Goal: Task Accomplishment & Management: Use online tool/utility

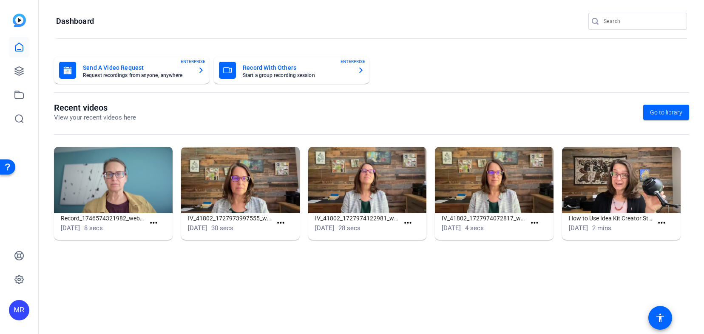
click at [631, 18] on input "Search" at bounding box center [642, 21] width 77 height 10
type input "west"
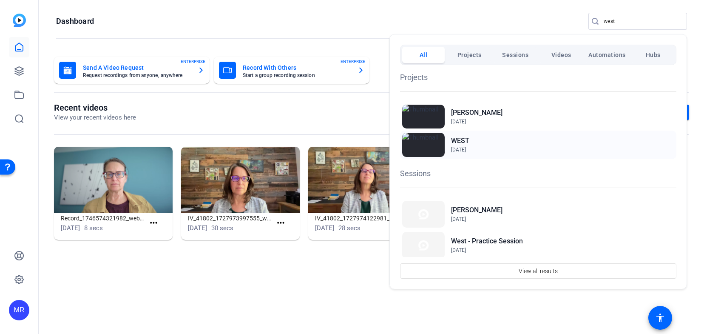
click at [146, 36] on h2 "WEST" at bounding box center [74, 36] width 143 height 0
click at [636, 24] on div at bounding box center [352, 167] width 704 height 334
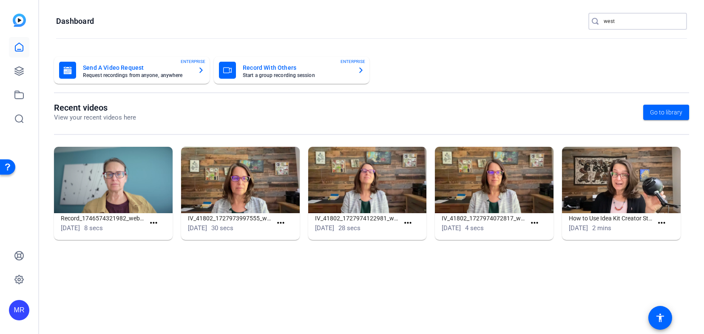
click at [632, 21] on input "west" at bounding box center [642, 21] width 77 height 10
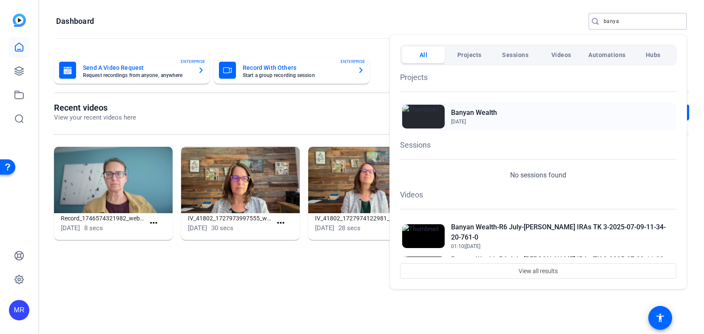
type input "banya"
click at [490, 110] on h2 "Banyan Wealth" at bounding box center [474, 113] width 46 height 10
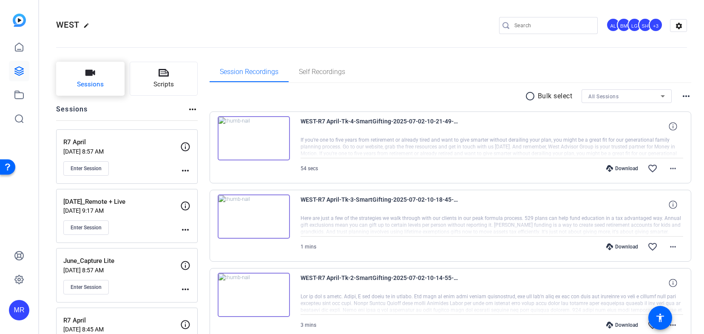
click at [100, 85] on span "Sessions" at bounding box center [90, 84] width 27 height 10
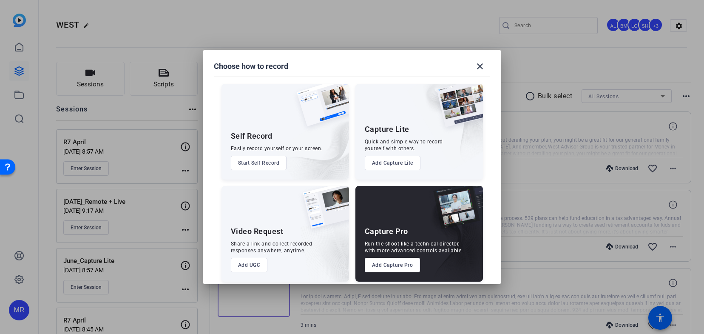
click at [394, 265] on button "Add Capture Pro" at bounding box center [393, 265] width 56 height 14
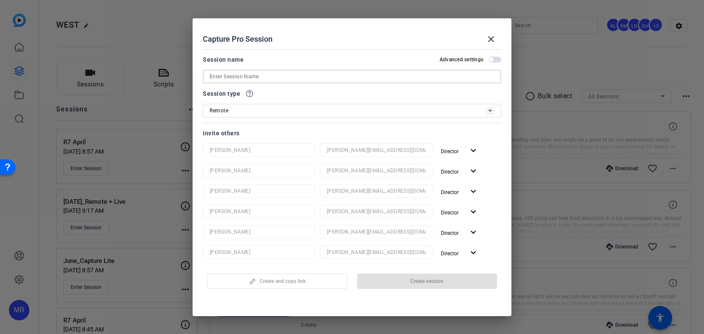
click at [273, 76] on input at bounding box center [352, 76] width 285 height 10
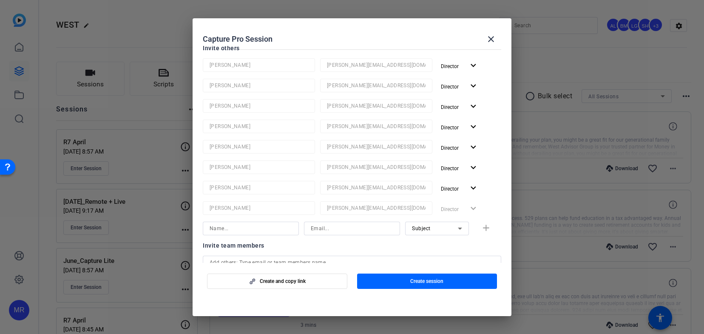
scroll to position [245, 0]
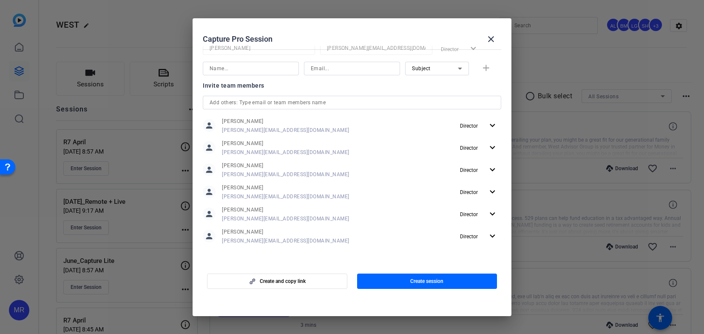
type input "R7 Aug [9]"
click at [236, 101] on input "text" at bounding box center [352, 102] width 285 height 10
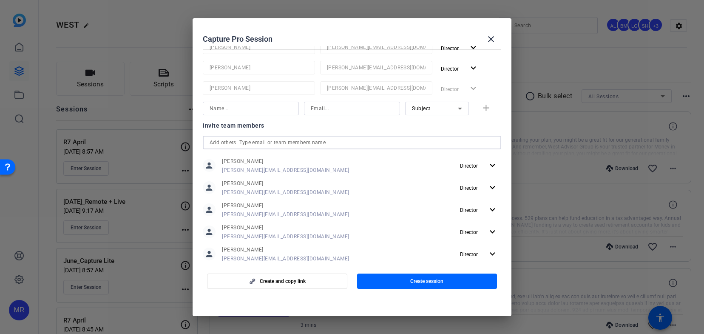
scroll to position [32, 0]
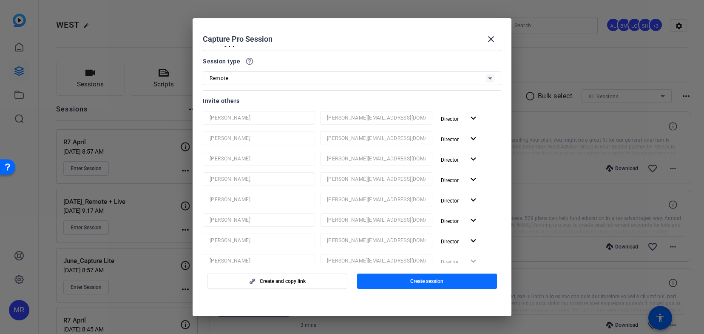
click at [399, 281] on span "button" at bounding box center [427, 281] width 140 height 20
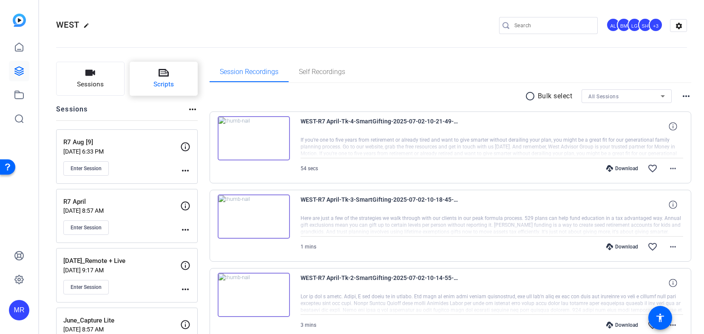
drag, startPoint x: 399, startPoint y: 280, endPoint x: 166, endPoint y: 91, distance: 299.8
click at [166, 91] on button "Scripts" at bounding box center [164, 79] width 68 height 34
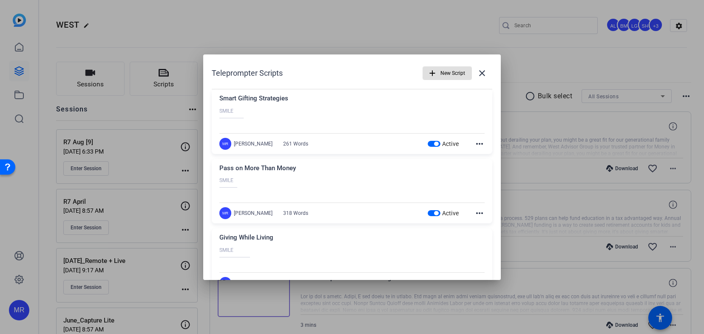
click at [434, 142] on span "button" at bounding box center [436, 144] width 4 height 4
drag, startPoint x: 434, startPoint y: 211, endPoint x: 411, endPoint y: 209, distance: 22.7
click at [434, 211] on span "button" at bounding box center [436, 213] width 4 height 4
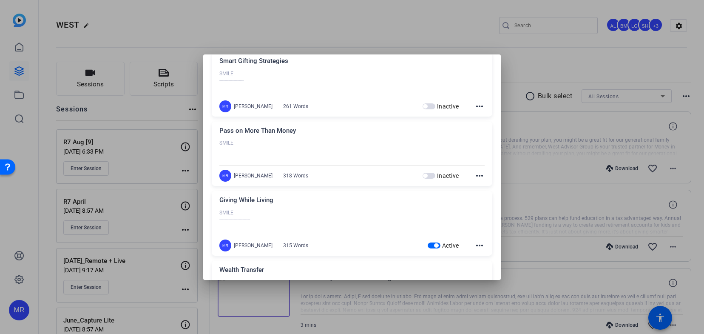
scroll to position [85, 0]
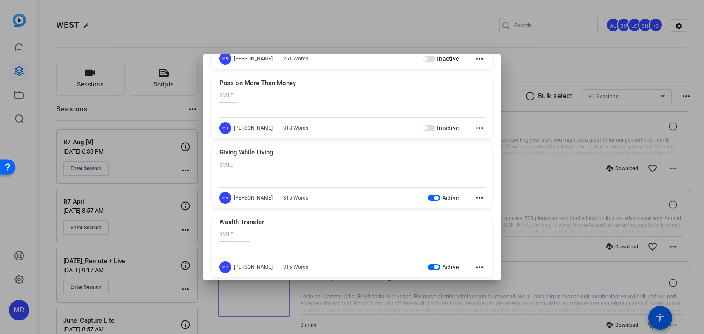
drag, startPoint x: 433, startPoint y: 197, endPoint x: 430, endPoint y: 249, distance: 52.3
click at [434, 198] on span "button" at bounding box center [436, 198] width 4 height 4
drag, startPoint x: 429, startPoint y: 270, endPoint x: 417, endPoint y: 260, distance: 15.4
click at [434, 266] on span "button" at bounding box center [436, 267] width 4 height 4
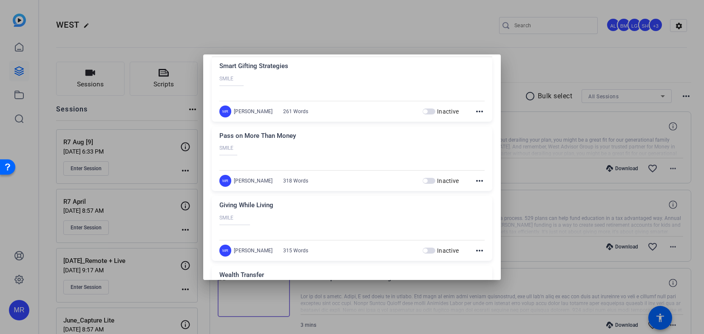
scroll to position [0, 0]
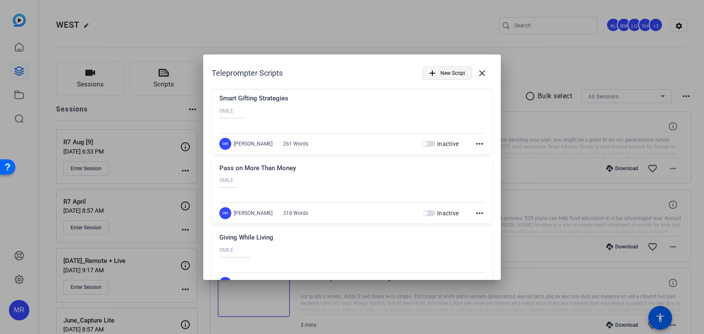
click at [440, 75] on span "New Script" at bounding box center [452, 73] width 25 height 16
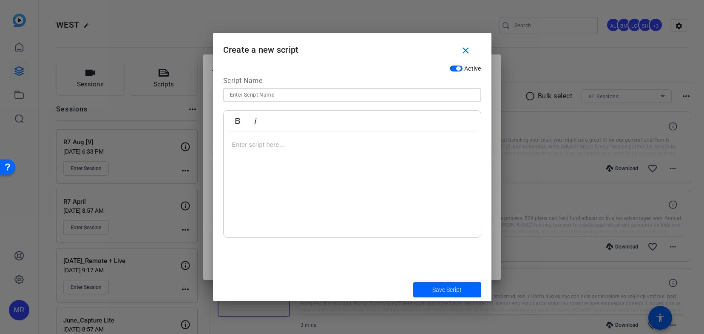
click at [282, 94] on input at bounding box center [352, 95] width 244 height 10
type input "Don't Wait to Sign Up for a Lab Session"
click at [255, 148] on p at bounding box center [352, 144] width 240 height 9
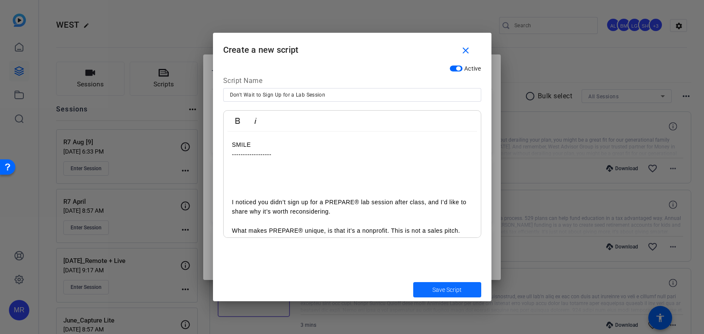
click at [434, 289] on span "Save Script" at bounding box center [446, 289] width 29 height 9
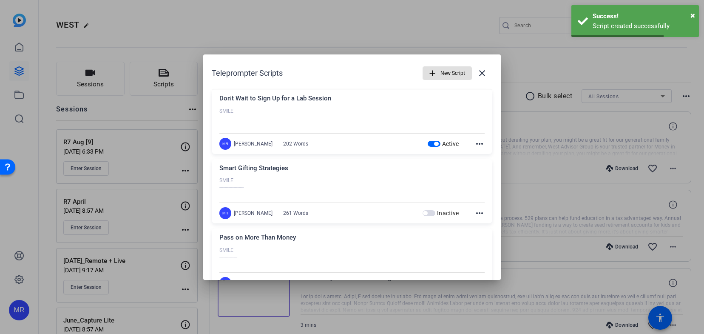
click at [435, 74] on span "button" at bounding box center [447, 73] width 48 height 20
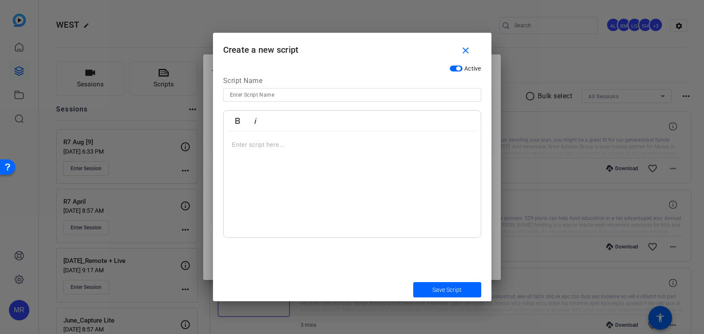
click at [268, 95] on input at bounding box center [352, 95] width 244 height 10
type input "Get Ready for your Lab Session"
click at [295, 146] on p at bounding box center [352, 144] width 240 height 9
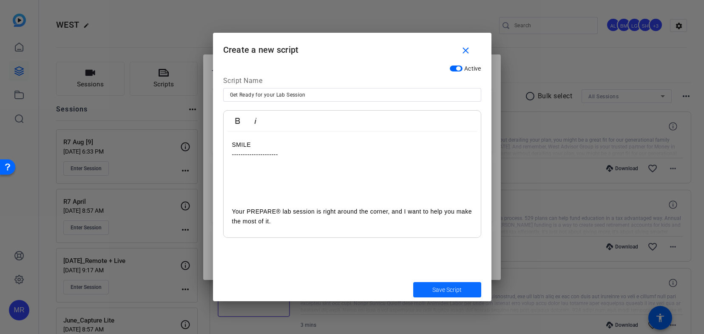
click at [435, 289] on span "Save Script" at bounding box center [446, 289] width 29 height 9
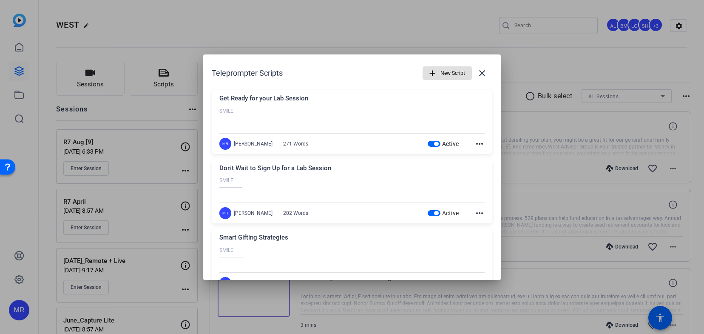
click at [430, 74] on mat-icon "add" at bounding box center [432, 72] width 9 height 9
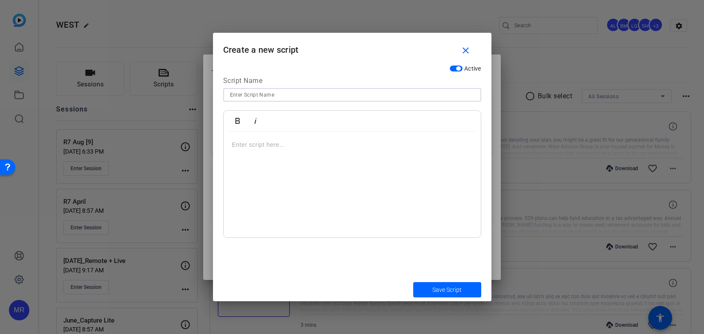
click at [275, 92] on input at bounding box center [352, 95] width 244 height 10
type input "You're Signed Up for a Lab Session"
click at [270, 147] on p at bounding box center [352, 144] width 240 height 9
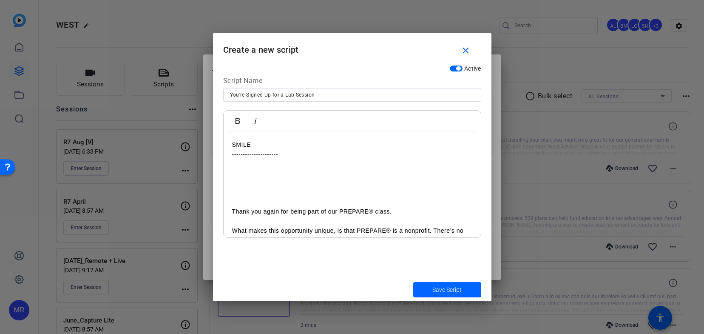
click at [444, 289] on span "Save Script" at bounding box center [446, 289] width 29 height 9
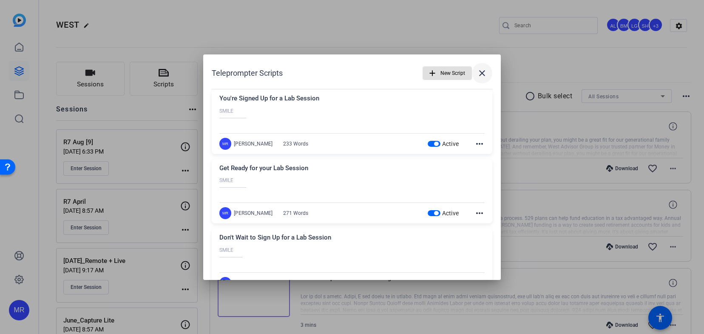
click at [481, 72] on mat-icon "close" at bounding box center [482, 73] width 10 height 10
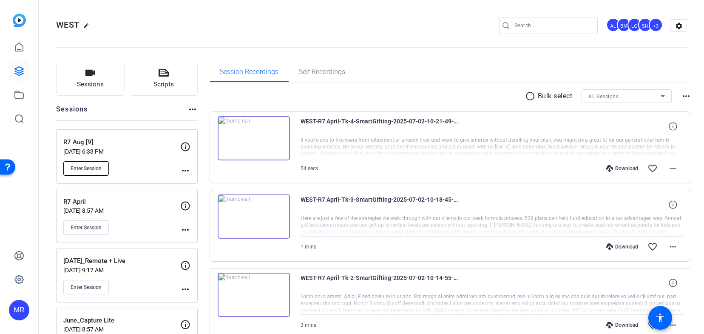
click at [89, 165] on span "Enter Session" at bounding box center [86, 168] width 31 height 7
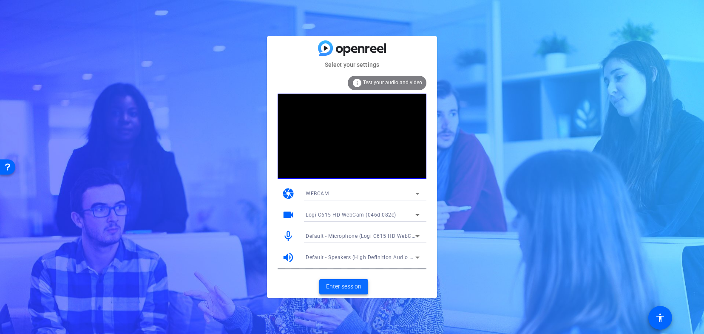
click at [340, 287] on span "Enter session" at bounding box center [343, 286] width 35 height 9
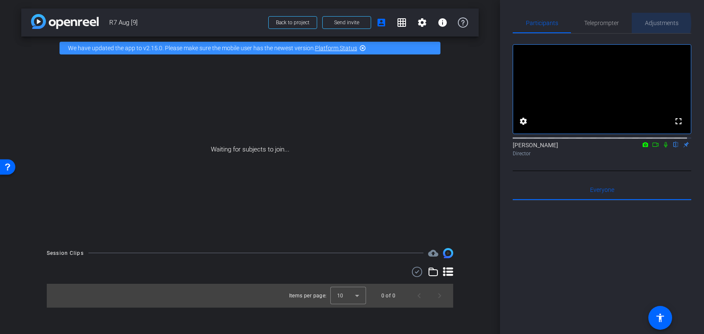
click at [651, 23] on span "Adjustments" at bounding box center [662, 23] width 34 height 6
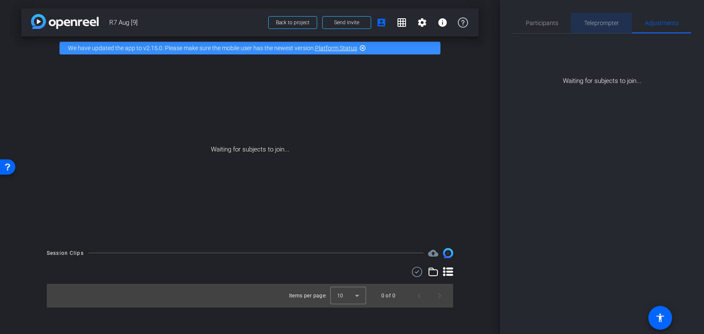
click at [603, 24] on span "Teleprompter" at bounding box center [601, 23] width 35 height 6
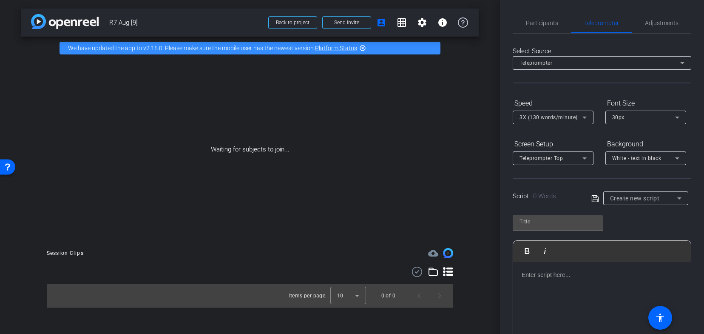
click at [627, 162] on div "White - text in black" at bounding box center [643, 158] width 63 height 11
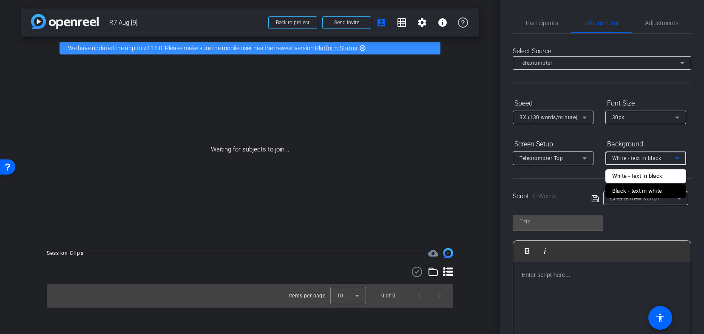
click at [0, 0] on div "Black - text in white" at bounding box center [0, 0] width 0 height 0
click at [571, 157] on div "Teleprompter Top" at bounding box center [550, 158] width 63 height 11
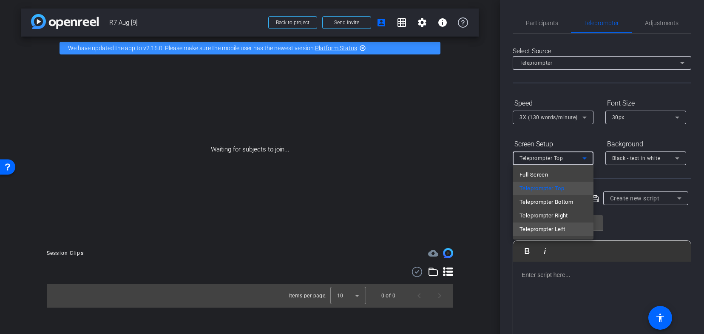
click at [0, 0] on span "Teleprompter Left" at bounding box center [0, 0] width 0 height 0
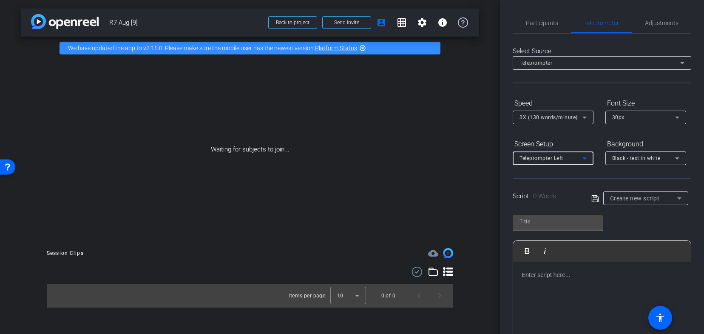
click at [567, 120] on div "3X (130 words/minute)" at bounding box center [550, 117] width 63 height 11
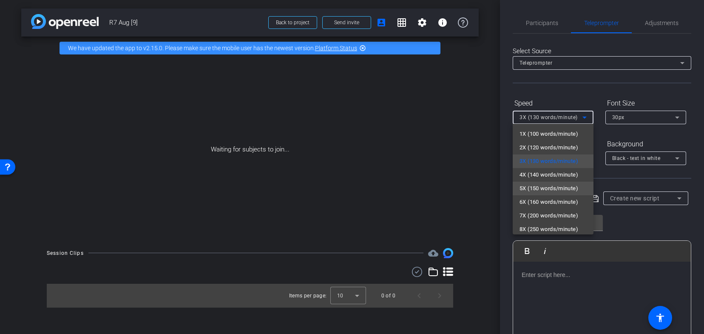
click at [560, 182] on mat-option "5X (150 words/minute)" at bounding box center [553, 189] width 81 height 14
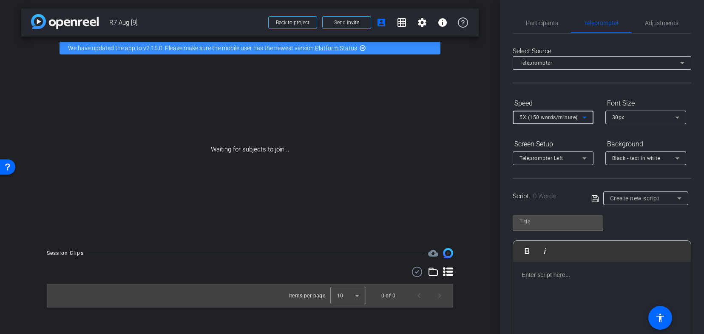
click at [630, 199] on span "Create new script" at bounding box center [635, 198] width 50 height 7
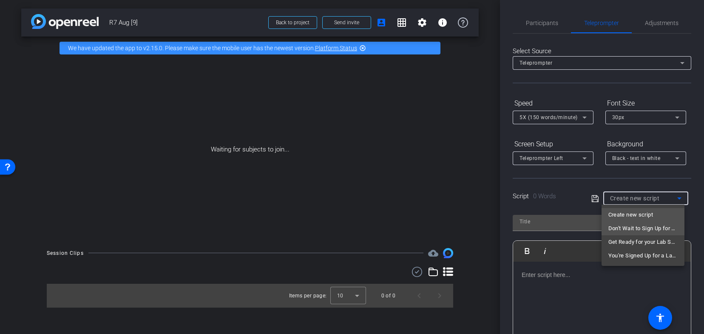
click at [633, 227] on span "Don't Wait to Sign Up for a Lab Session" at bounding box center [642, 228] width 69 height 10
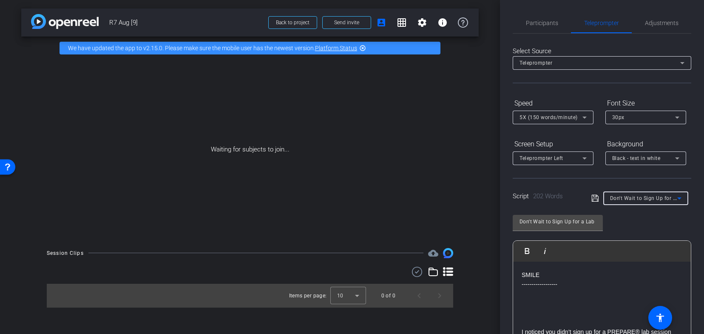
click at [637, 201] on span "Don't Wait to Sign Up for a Lab Session" at bounding box center [659, 197] width 98 height 7
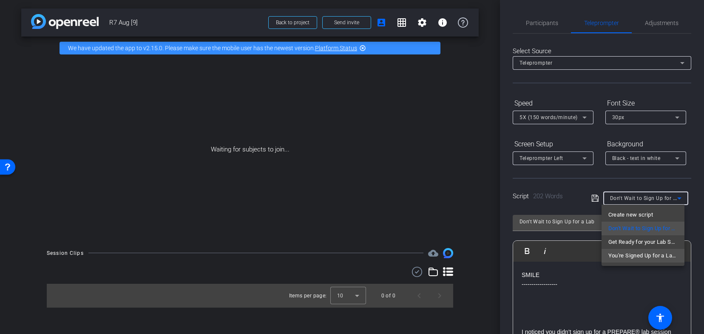
click at [634, 256] on span "You're Signed Up for a Lab Session" at bounding box center [642, 255] width 69 height 10
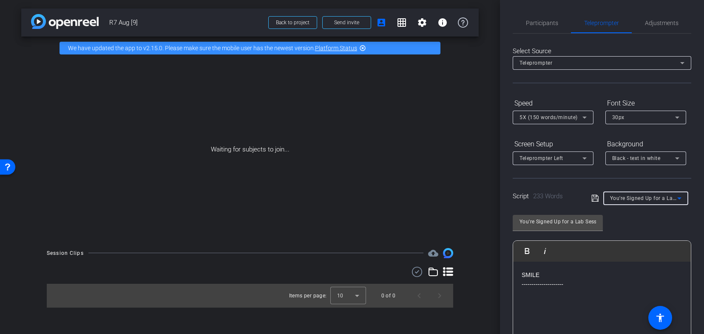
click at [638, 204] on div "You're Signed Up for a Lab Session" at bounding box center [645, 198] width 71 height 14
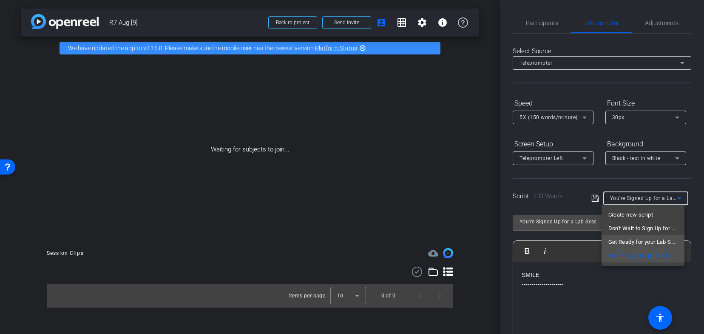
click at [634, 237] on span "Get Ready for your Lab Session" at bounding box center [642, 242] width 69 height 10
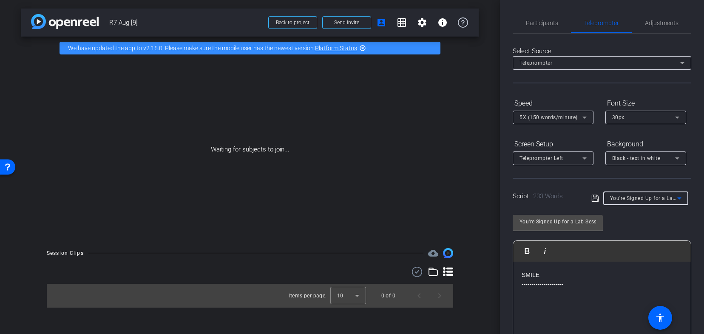
type input "Get Ready for your Lab Session"
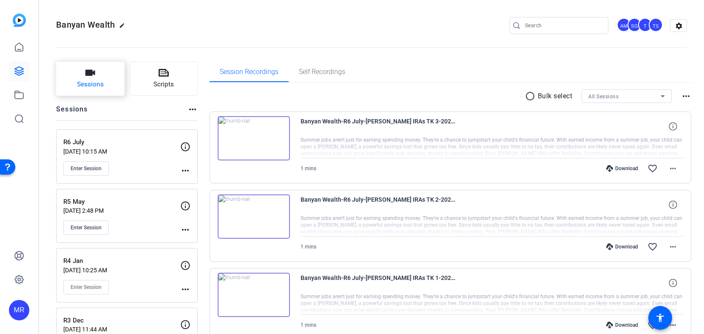
click at [96, 80] on span "Sessions" at bounding box center [90, 84] width 27 height 10
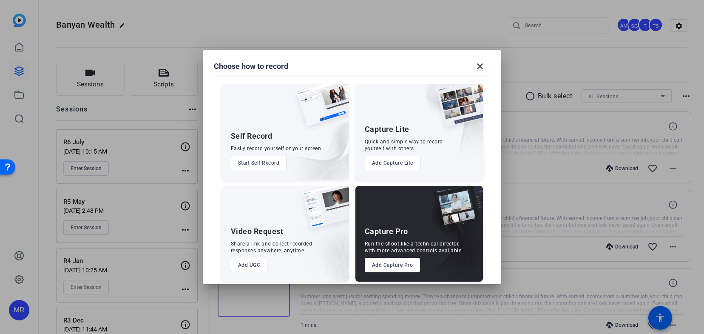
click at [380, 262] on button "Add Capture Pro" at bounding box center [393, 265] width 56 height 14
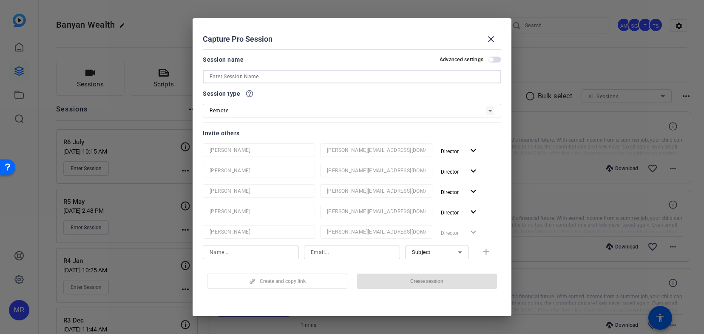
click at [266, 74] on input at bounding box center [352, 76] width 285 height 10
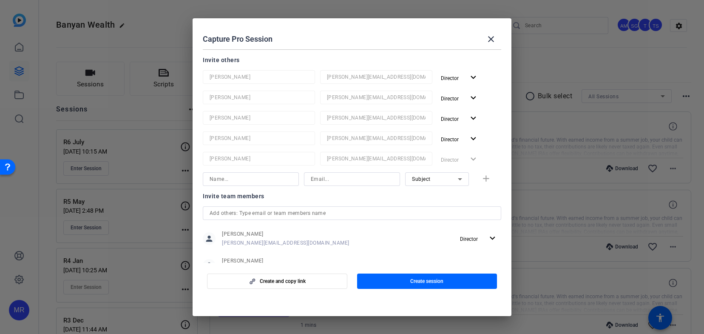
scroll to position [99, 0]
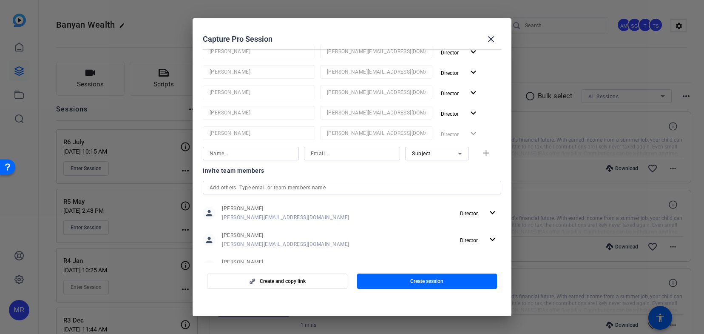
type input "R7 Aug"
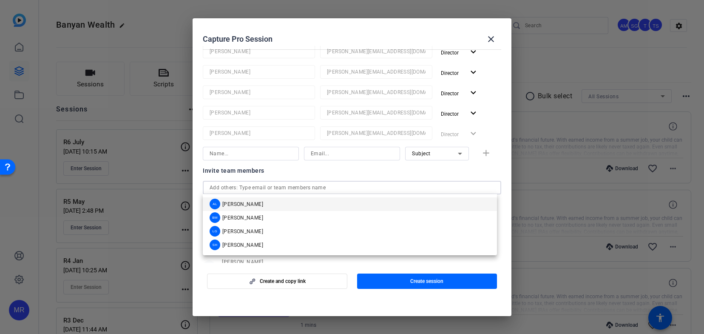
click at [262, 184] on input "text" at bounding box center [352, 187] width 285 height 10
click at [262, 210] on mat-option "AL Audrey Lee" at bounding box center [350, 204] width 294 height 14
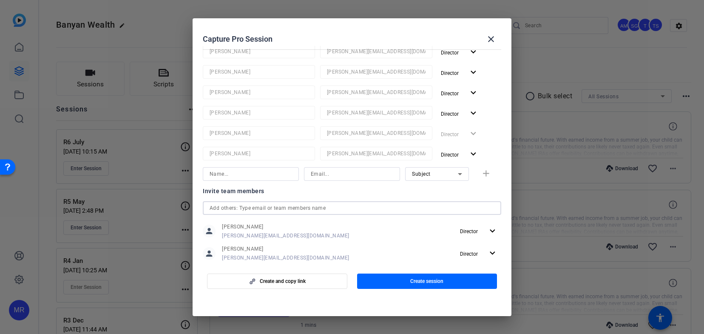
click at [258, 204] on input "text" at bounding box center [352, 208] width 285 height 10
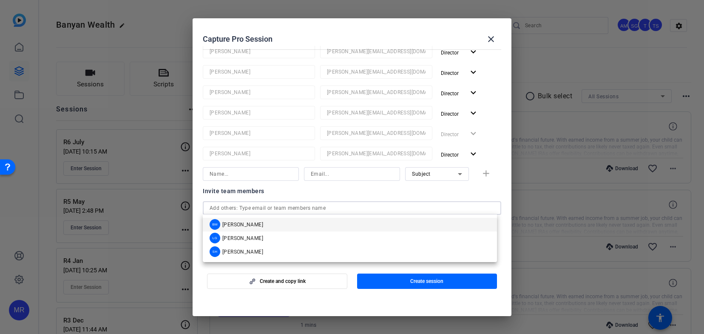
click at [265, 221] on mat-option "BM Betsy Mugavero" at bounding box center [350, 225] width 294 height 14
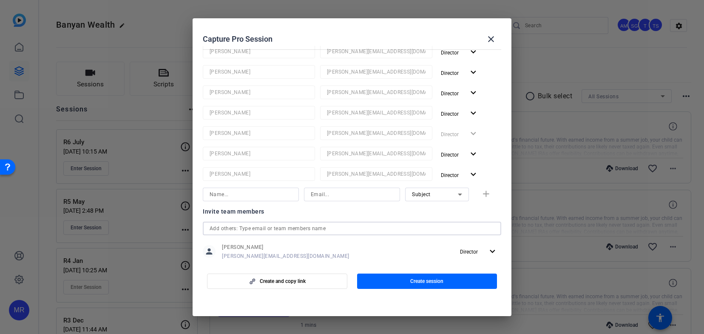
click at [257, 228] on input "text" at bounding box center [352, 228] width 285 height 10
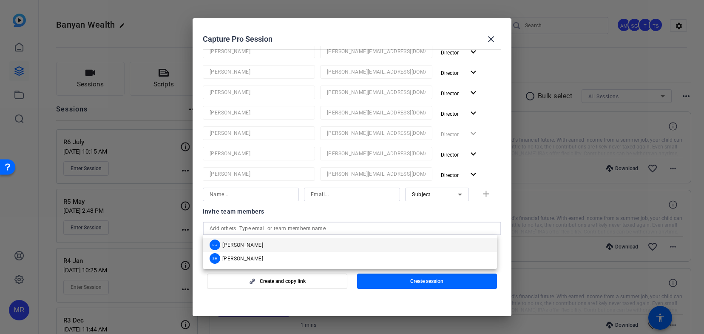
click at [261, 246] on mat-option "LG Laura Garfield" at bounding box center [350, 245] width 294 height 14
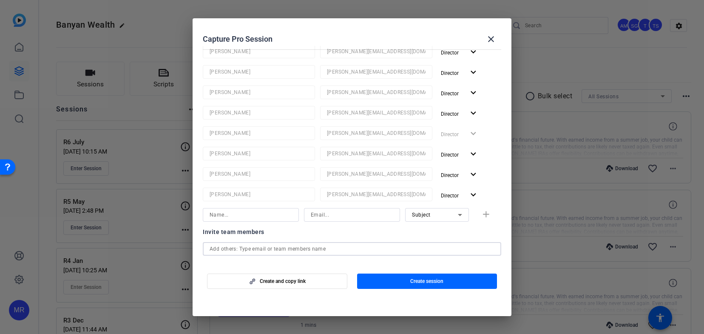
drag, startPoint x: 258, startPoint y: 246, endPoint x: 259, endPoint y: 251, distance: 5.2
click at [258, 246] on input "text" at bounding box center [352, 249] width 285 height 10
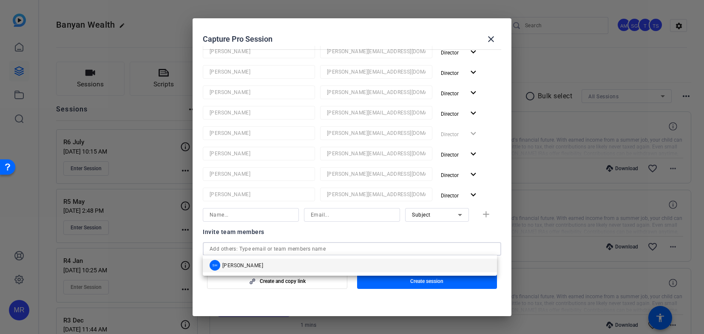
click at [266, 269] on mat-option "SH Sam Hale" at bounding box center [350, 265] width 294 height 14
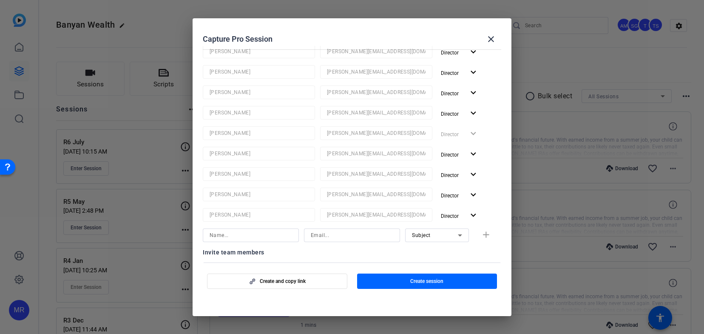
click at [422, 283] on span "Create session" at bounding box center [426, 281] width 33 height 7
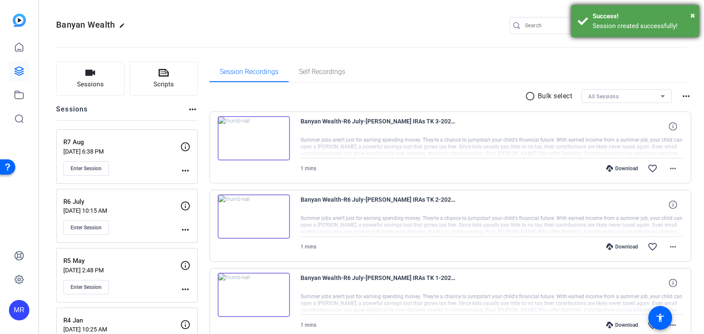
click at [695, 15] on div "× Success! Session created successfully!" at bounding box center [635, 21] width 128 height 32
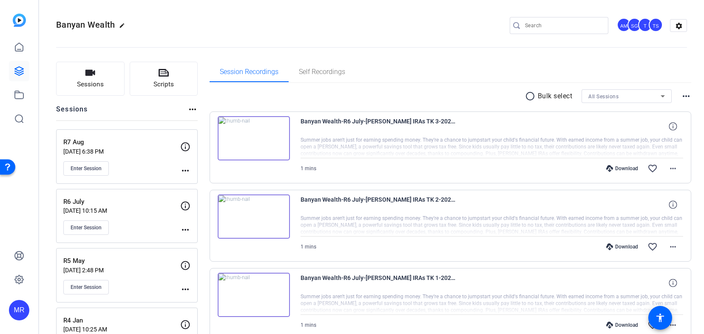
click at [643, 24] on div "T" at bounding box center [645, 25] width 14 height 14
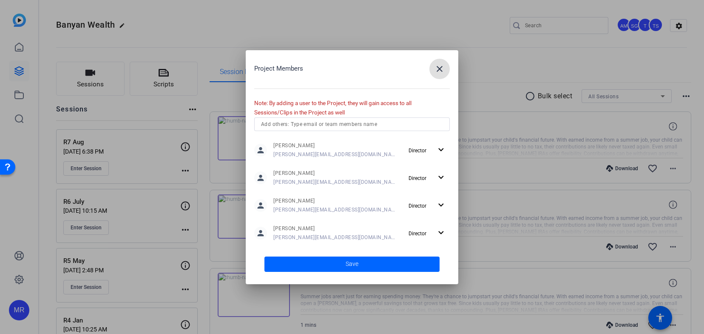
click at [295, 123] on input "text" at bounding box center [352, 124] width 182 height 10
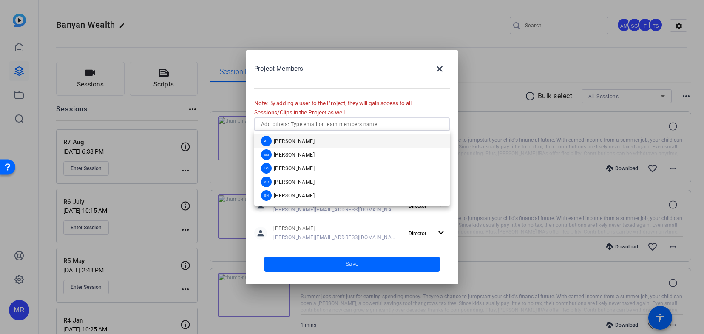
click at [295, 138] on span "Audrey Lee" at bounding box center [294, 141] width 41 height 7
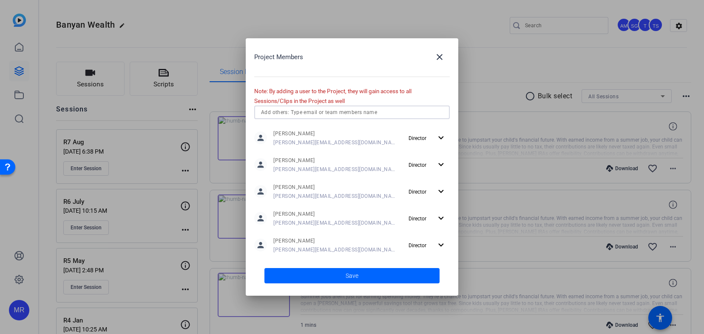
click at [293, 115] on input "text" at bounding box center [352, 112] width 182 height 10
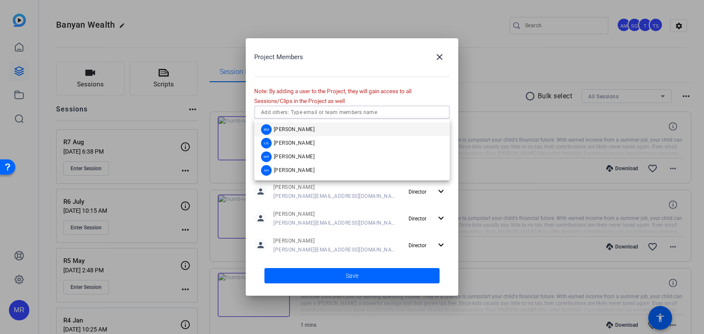
click at [292, 126] on span "Betsy Mugavero" at bounding box center [294, 129] width 41 height 7
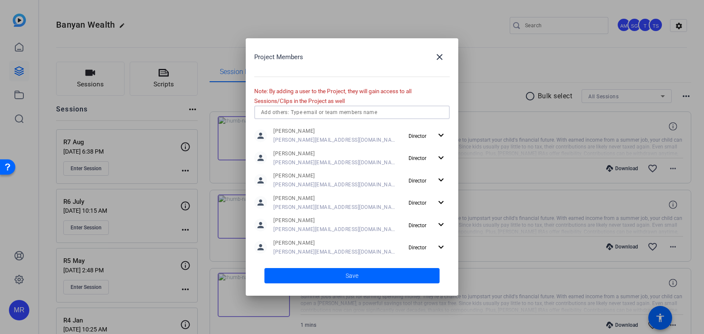
click at [293, 114] on input "text" at bounding box center [352, 112] width 182 height 10
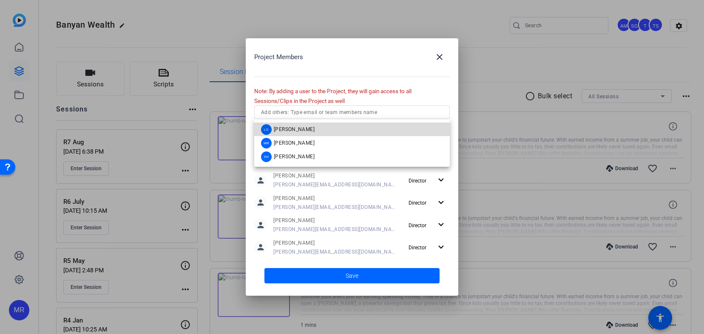
click at [293, 127] on span "Laura Garfield" at bounding box center [294, 129] width 41 height 7
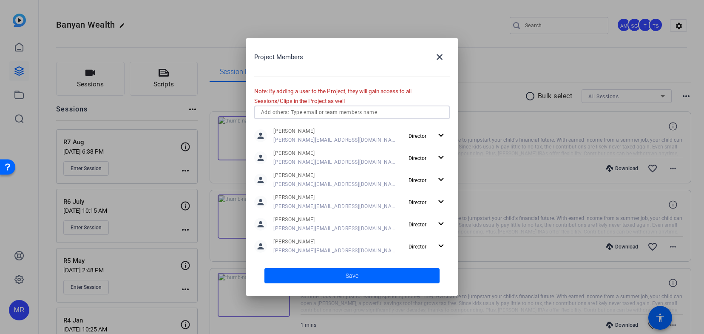
click at [298, 115] on input "text" at bounding box center [352, 112] width 182 height 10
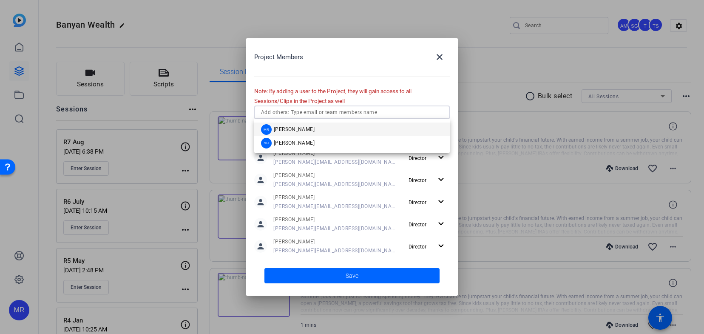
click at [298, 131] on span "[PERSON_NAME]" at bounding box center [294, 129] width 41 height 7
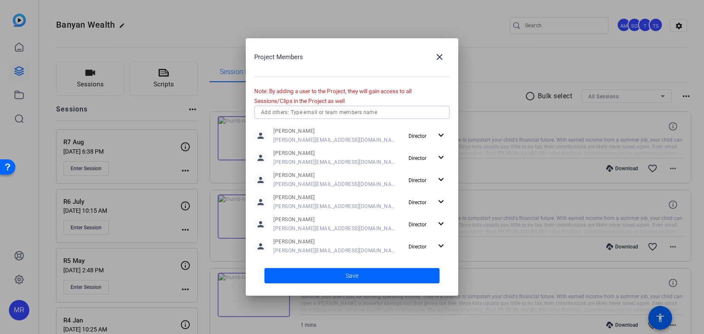
click at [302, 115] on input "text" at bounding box center [352, 112] width 182 height 10
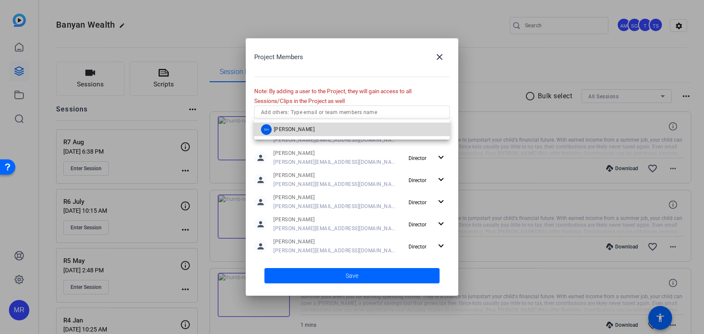
click at [299, 133] on mat-option "SH Sam Hale" at bounding box center [352, 129] width 196 height 14
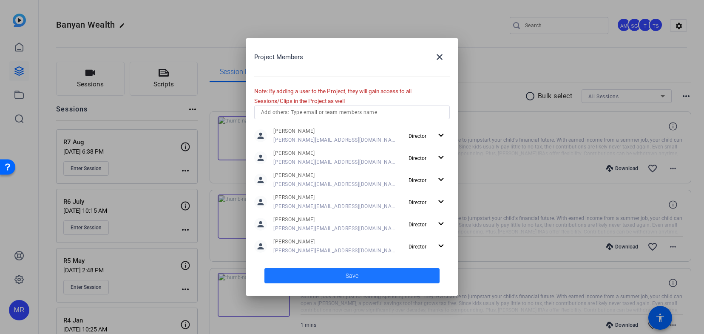
click at [350, 278] on span "Save" at bounding box center [352, 275] width 13 height 9
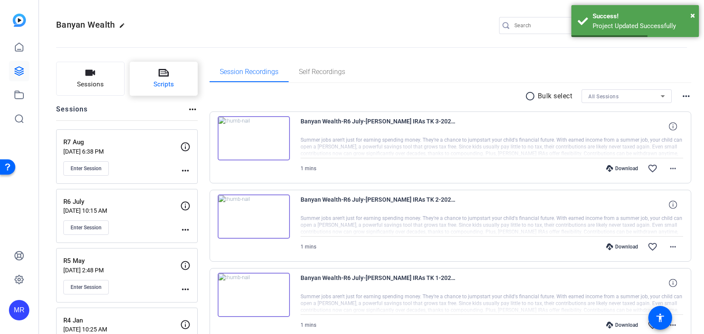
click at [169, 78] on button "Scripts" at bounding box center [164, 79] width 68 height 34
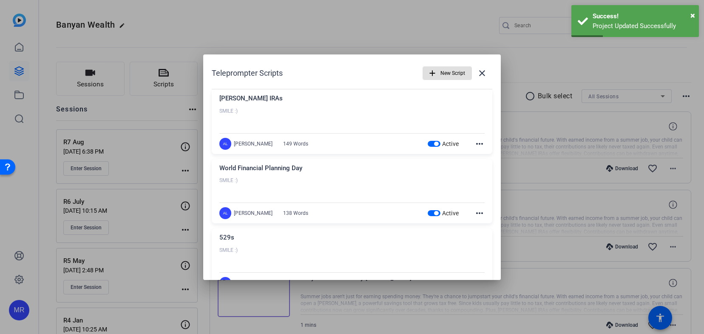
click at [434, 142] on span "button" at bounding box center [436, 144] width 4 height 4
click at [434, 213] on span "button" at bounding box center [436, 213] width 4 height 4
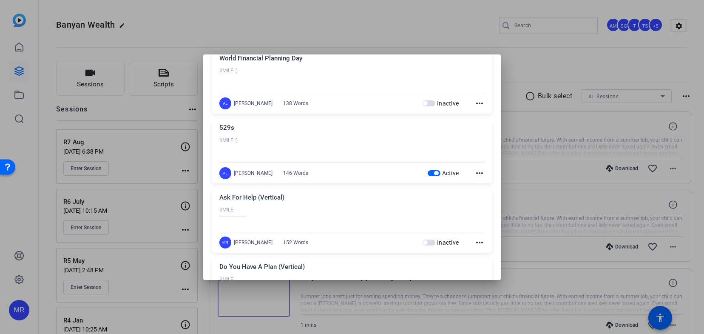
scroll to position [128, 0]
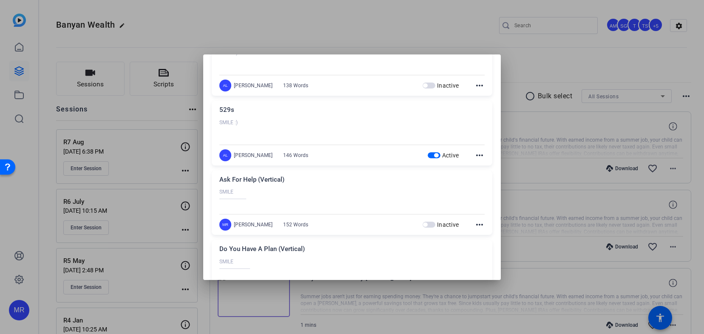
click at [434, 153] on span "button" at bounding box center [436, 155] width 4 height 4
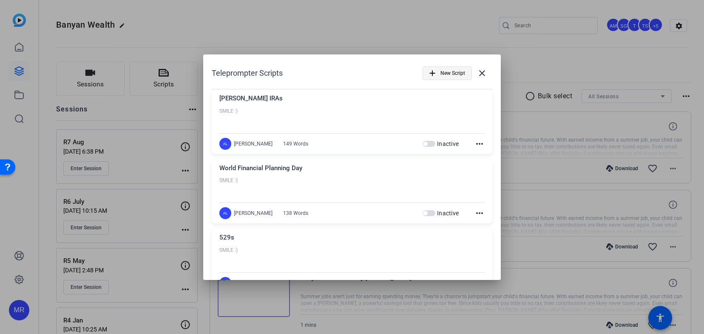
click at [440, 77] on span "New Script" at bounding box center [452, 73] width 25 height 16
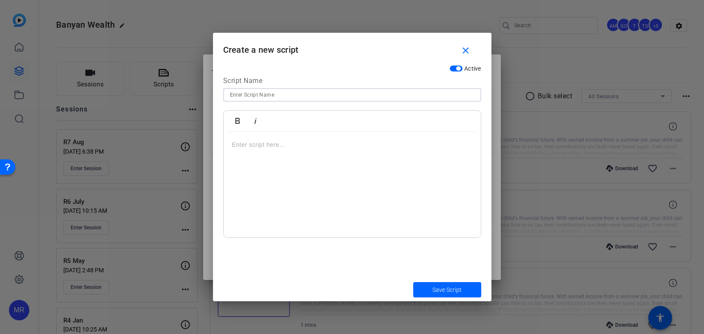
click at [255, 95] on input at bounding box center [352, 95] width 244 height 10
type input "Quarter 2 Insights"
click at [271, 148] on p at bounding box center [352, 144] width 240 height 9
drag, startPoint x: 276, startPoint y: 176, endPoint x: 277, endPoint y: 182, distance: 6.0
click at [277, 181] on div "SMILE ------------------------" at bounding box center [352, 184] width 257 height 106
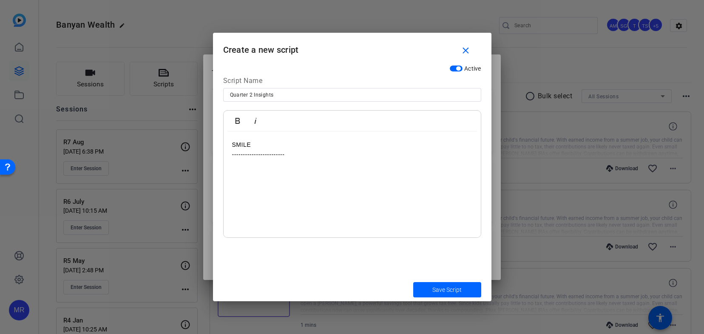
click at [269, 201] on p at bounding box center [352, 201] width 240 height 9
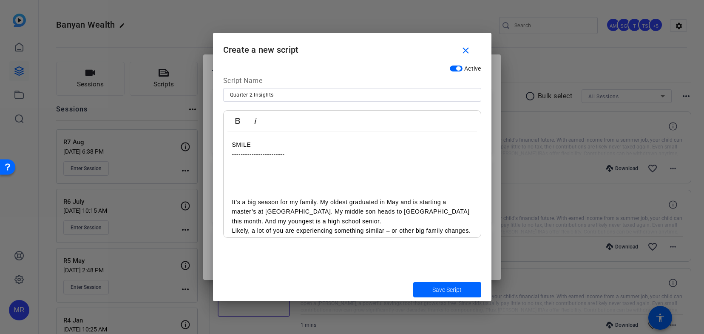
scroll to position [43, 0]
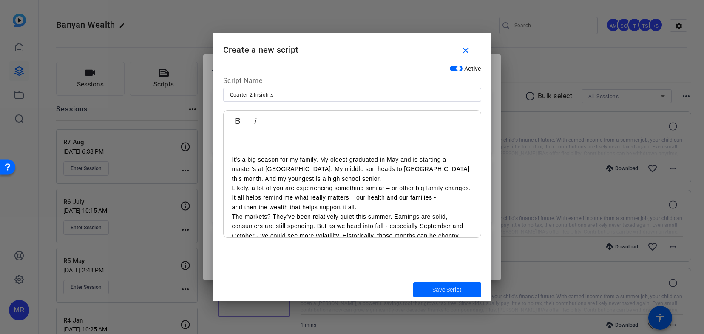
click at [285, 193] on p "Likely, a lot of you are experiencing something similar – or other big family c…" at bounding box center [352, 187] width 240 height 9
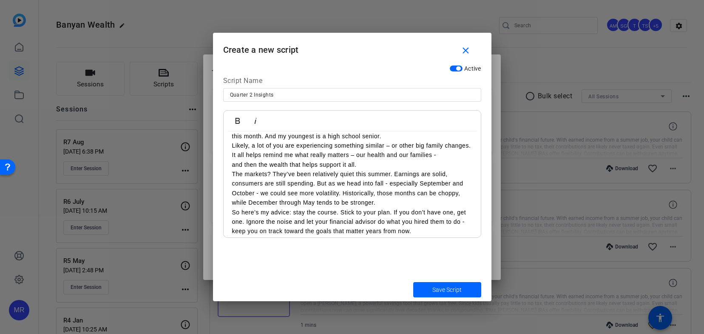
click at [369, 169] on p "It all helps remind me what really matters – our health and our families - and …" at bounding box center [352, 159] width 240 height 19
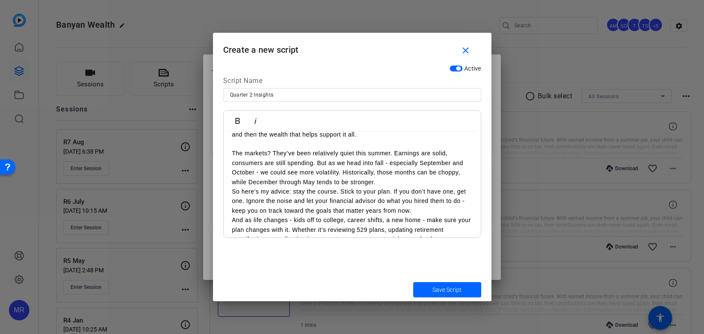
scroll to position [128, 0]
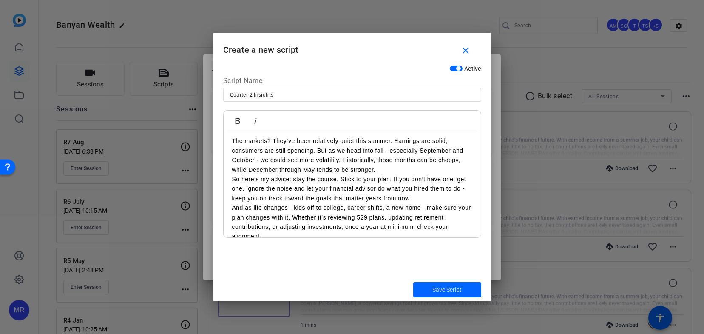
click at [392, 174] on p "The markets? They’ve been relatively quiet this summer. Earnings are solid, con…" at bounding box center [352, 155] width 240 height 38
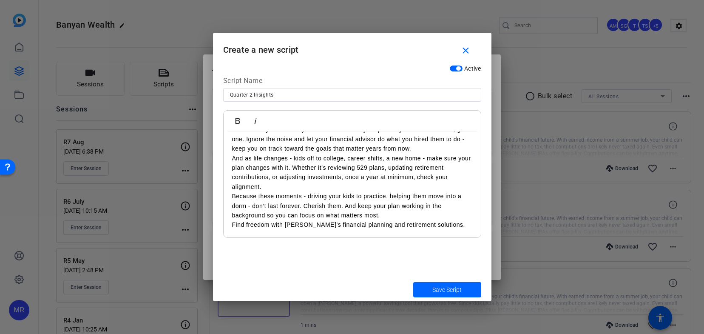
scroll to position [196, 0]
click at [389, 214] on p "Because these moments - driving your kids to practice, helping them move into a…" at bounding box center [352, 205] width 240 height 28
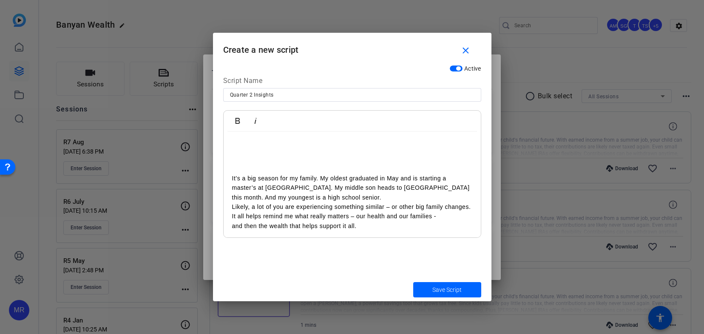
scroll to position [0, 0]
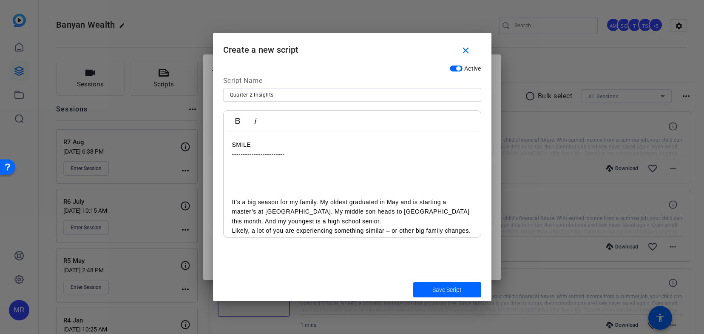
click at [438, 289] on span "Save Script" at bounding box center [446, 289] width 29 height 9
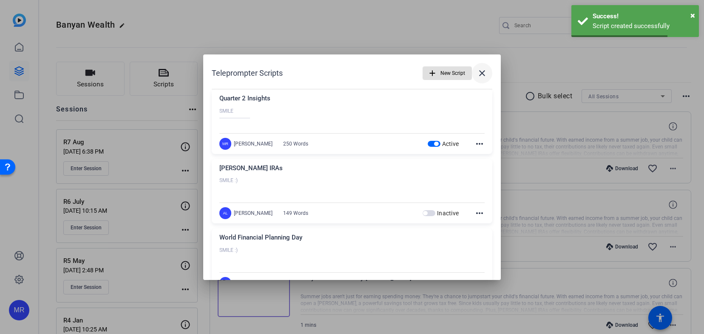
click at [477, 74] on mat-icon "close" at bounding box center [482, 73] width 10 height 10
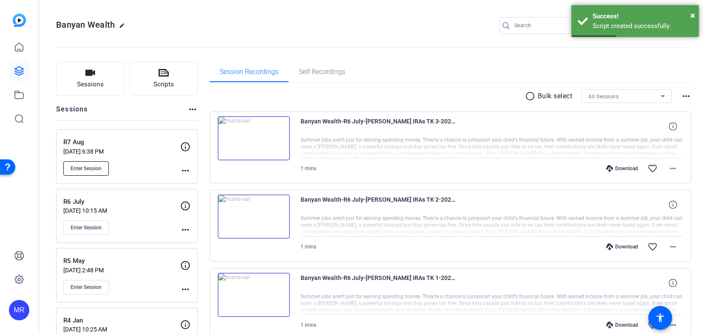
click at [87, 169] on span "Enter Session" at bounding box center [86, 168] width 31 height 7
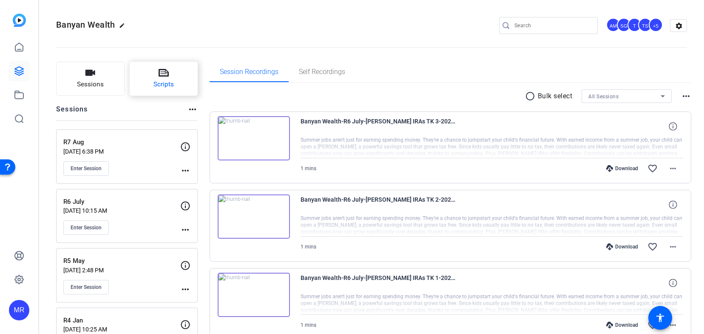
click at [153, 84] on span "Scripts" at bounding box center [163, 84] width 20 height 10
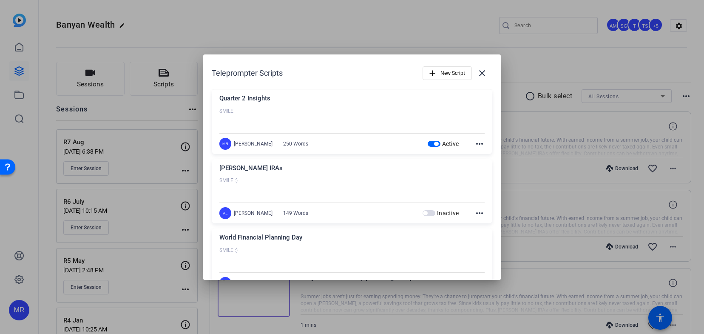
click at [474, 146] on mat-icon "more_horiz" at bounding box center [479, 144] width 10 height 10
click at [490, 158] on span "Edit" at bounding box center [494, 156] width 34 height 10
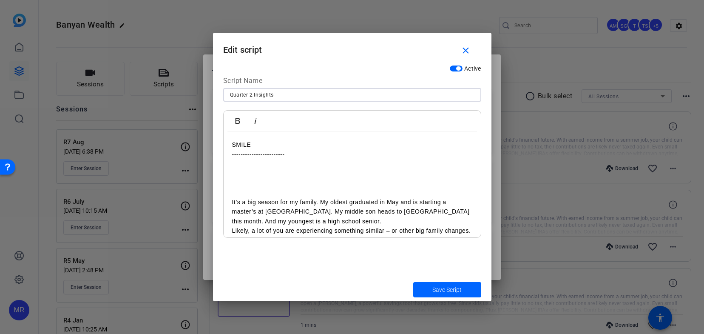
drag, startPoint x: 251, startPoint y: 94, endPoint x: 302, endPoint y: 113, distance: 53.9
click at [251, 94] on input "Quarter 2 Insights" at bounding box center [352, 95] width 244 height 10
type input "Quarter 3 Insights"
click at [442, 286] on span "Save Script" at bounding box center [446, 289] width 29 height 9
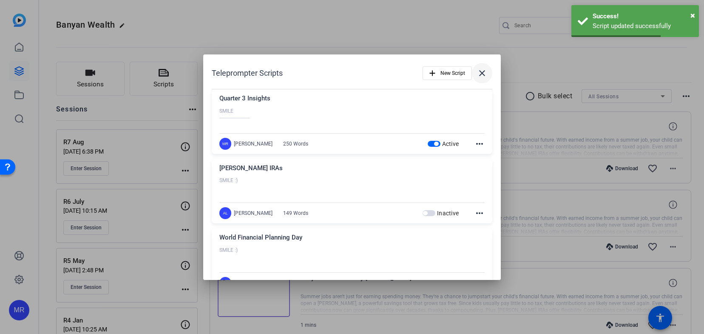
click at [481, 70] on mat-icon "close" at bounding box center [482, 73] width 10 height 10
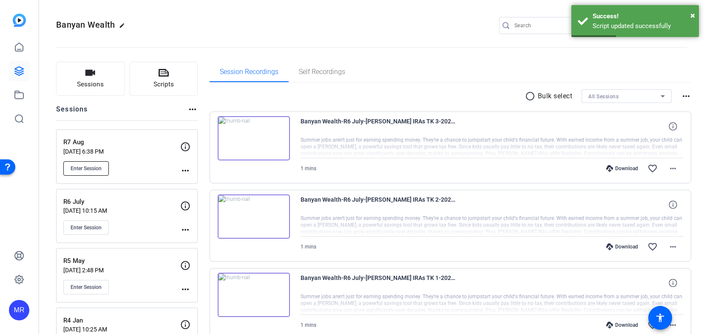
click at [92, 171] on button "Enter Session" at bounding box center [85, 168] width 45 height 14
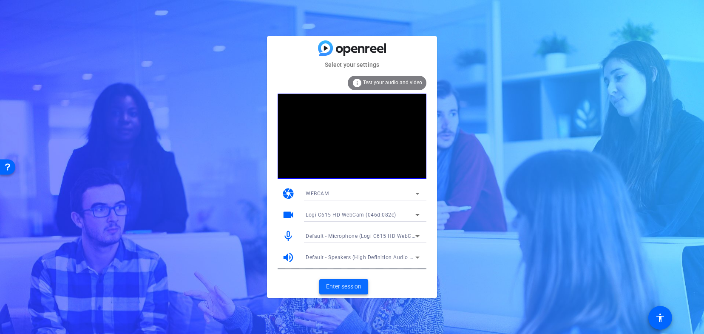
click at [349, 282] on span "Enter session" at bounding box center [343, 286] width 35 height 9
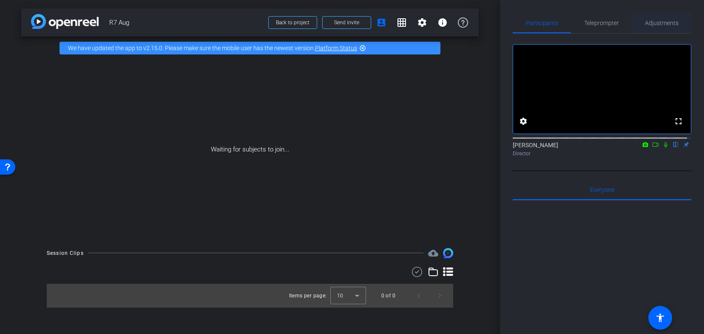
click at [650, 28] on span "Adjustments" at bounding box center [662, 23] width 34 height 20
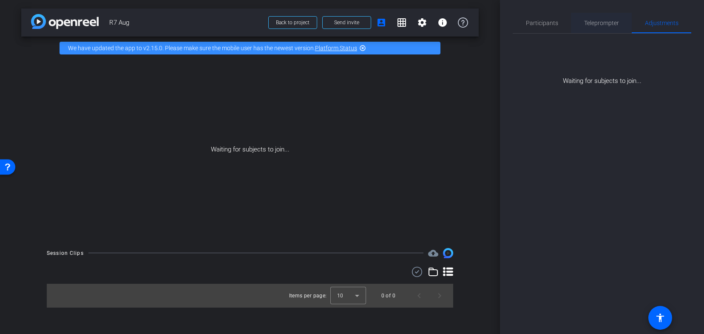
click at [610, 24] on span "Teleprompter" at bounding box center [601, 23] width 35 height 6
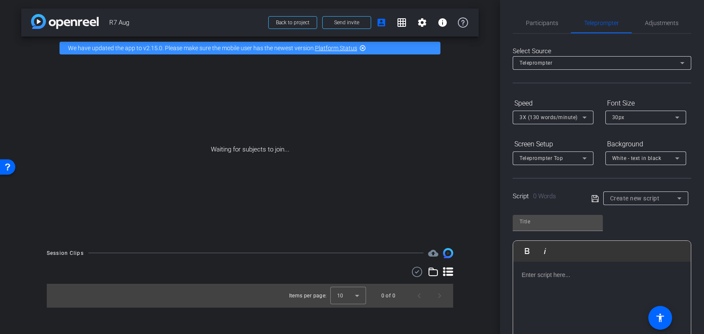
click at [641, 199] on span "Create new script" at bounding box center [635, 198] width 50 height 7
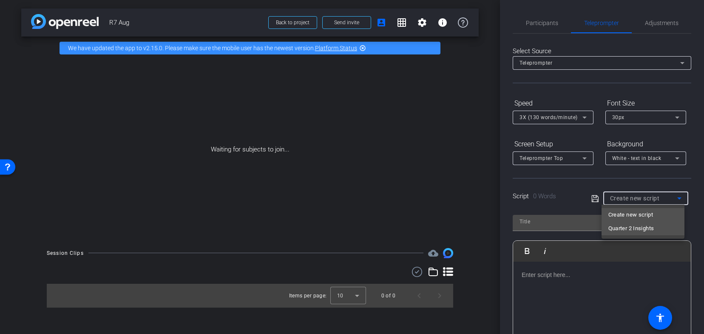
click at [638, 232] on span "Quarter 2 Insights" at bounding box center [631, 228] width 46 height 10
type input "Quarter 2 Insights"
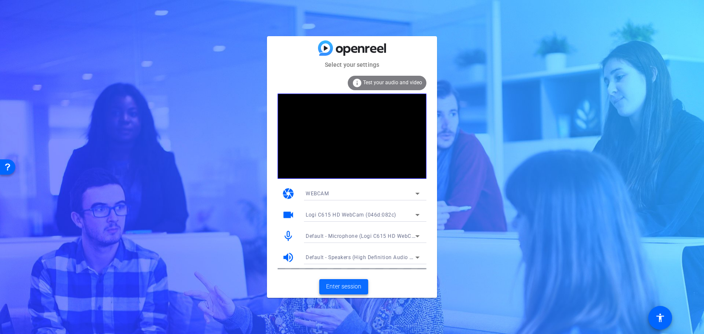
click at [351, 284] on span "Enter session" at bounding box center [343, 286] width 35 height 9
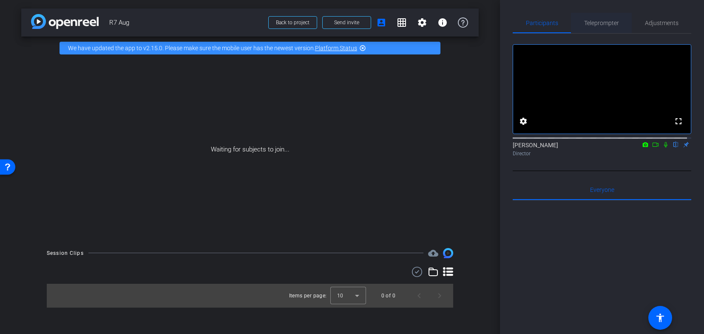
click at [590, 22] on span "Teleprompter" at bounding box center [601, 23] width 35 height 6
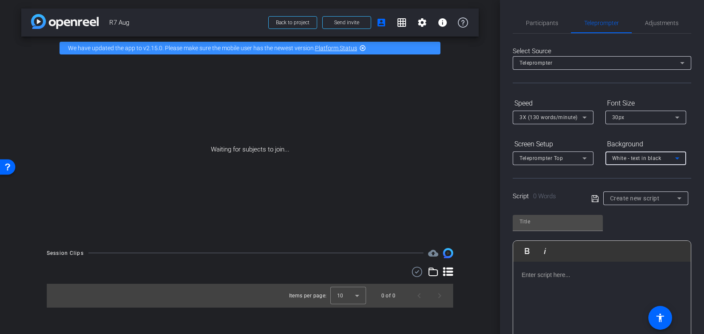
click at [656, 160] on span "White - text in black" at bounding box center [636, 158] width 49 height 6
click at [653, 192] on div "Black - text in white" at bounding box center [637, 191] width 50 height 10
click at [562, 159] on span "Teleprompter Top" at bounding box center [540, 158] width 43 height 6
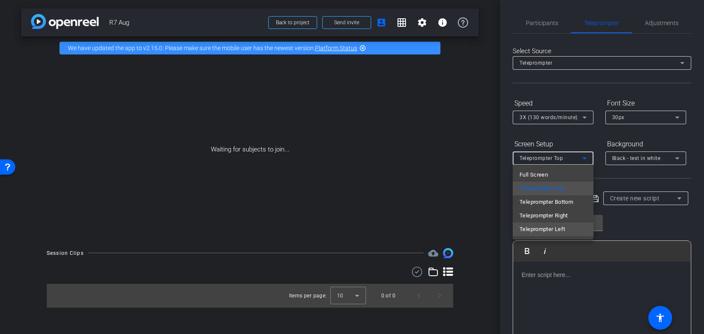
click at [561, 227] on span "Teleprompter Left" at bounding box center [541, 229] width 45 height 10
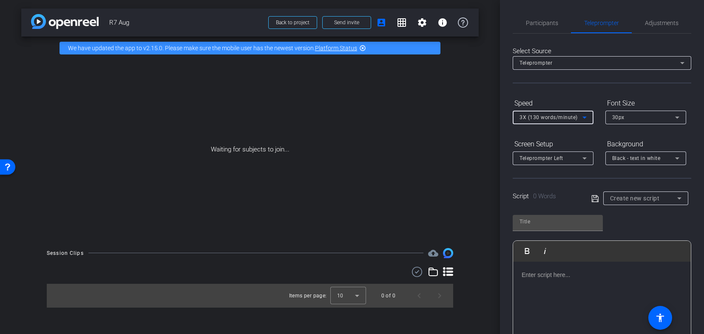
click at [555, 116] on span "3X (130 words/minute)" at bounding box center [548, 117] width 58 height 6
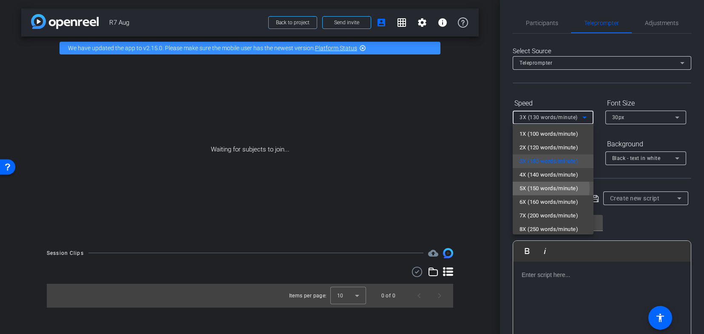
click at [550, 188] on span "5X (150 words/minute)" at bounding box center [548, 188] width 59 height 10
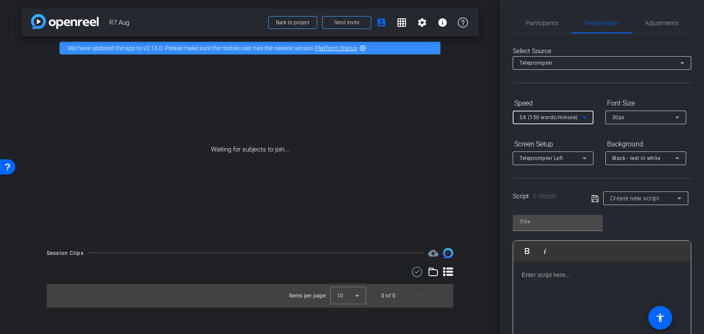
click at [647, 202] on div "Create new script" at bounding box center [643, 198] width 67 height 10
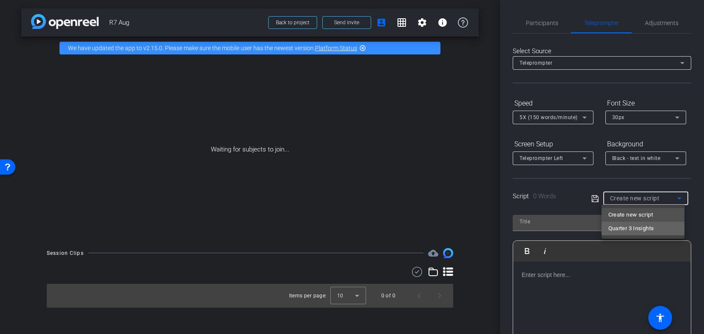
click at [639, 227] on span "Quarter 3 Insights" at bounding box center [631, 228] width 46 height 10
type input "Quarter 3 Insights"
